Goal: Communication & Community: Answer question/provide support

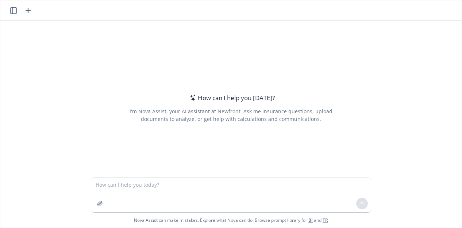
click at [143, 188] on textarea at bounding box center [230, 195] width 279 height 34
type textarea "can you clean up this: We checked with our compliance team on your questions th…"
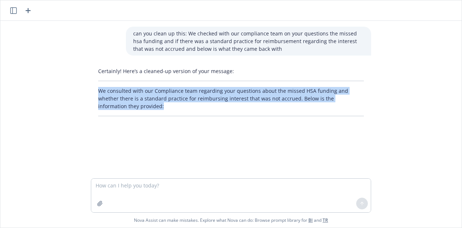
drag, startPoint x: 120, startPoint y: 105, endPoint x: 95, endPoint y: 86, distance: 31.2
click at [95, 86] on div "Certainly! Here’s a cleaned-up version of your message: We consulted with our C…" at bounding box center [231, 91] width 280 height 55
copy p "We consulted with our Compliance team regarding your questions about the missed…"
